Goal: Check status

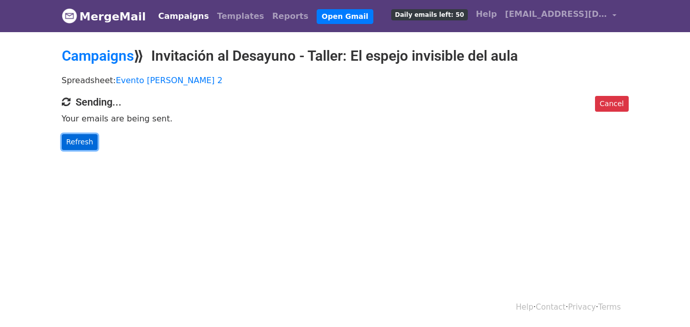
click at [86, 143] on link "Refresh" at bounding box center [80, 142] width 36 height 16
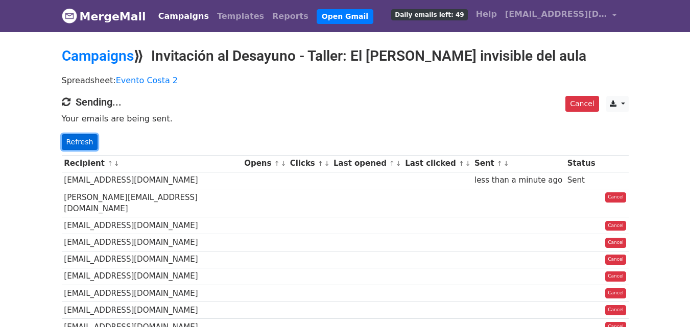
click at [75, 146] on link "Refresh" at bounding box center [80, 142] width 36 height 16
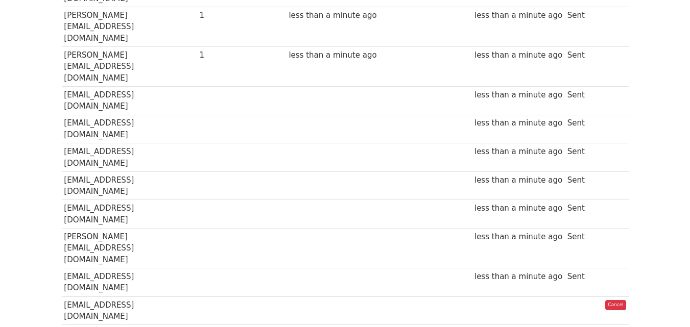
scroll to position [718, 0]
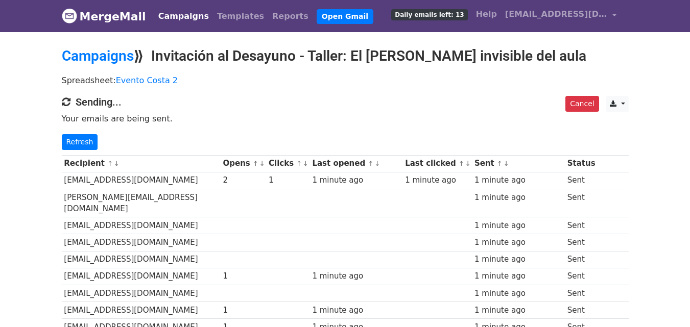
scroll to position [713, 0]
